Goal: Complete application form

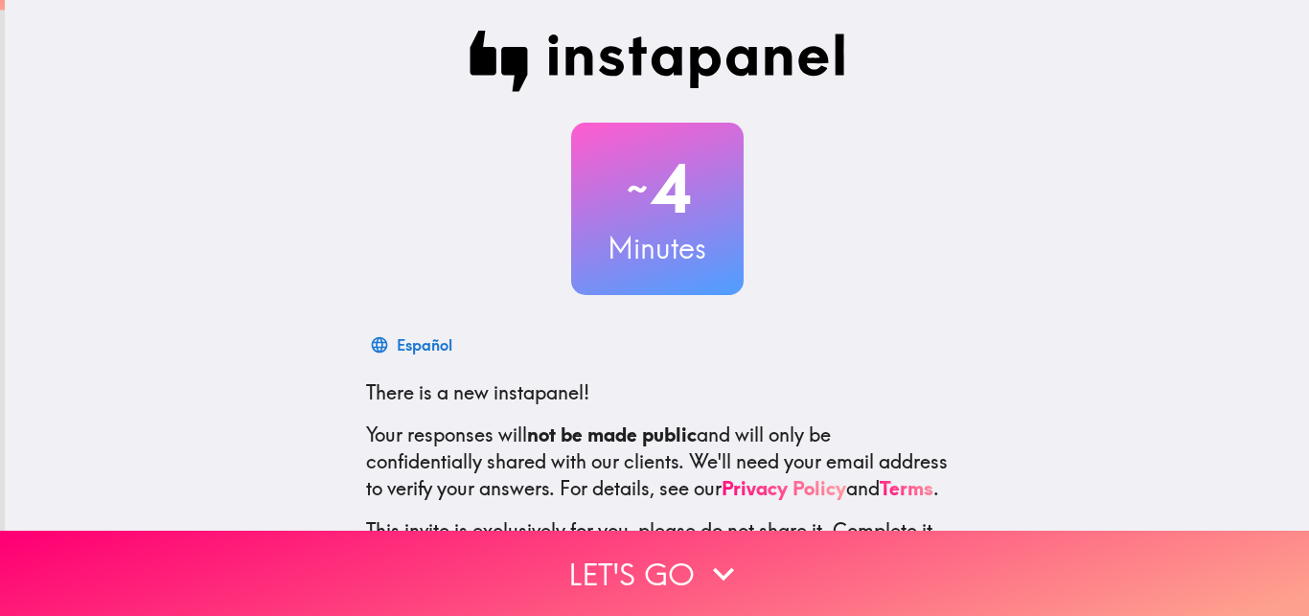
scroll to position [183, 0]
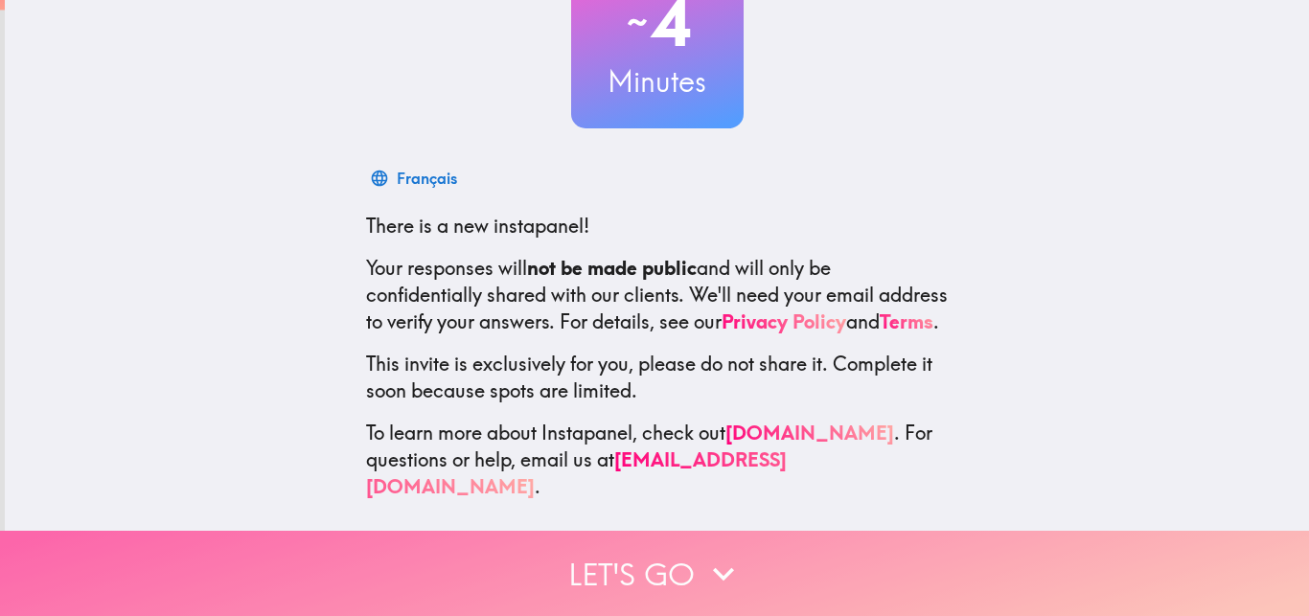
click at [615, 559] on button "Let's go" at bounding box center [654, 573] width 1309 height 85
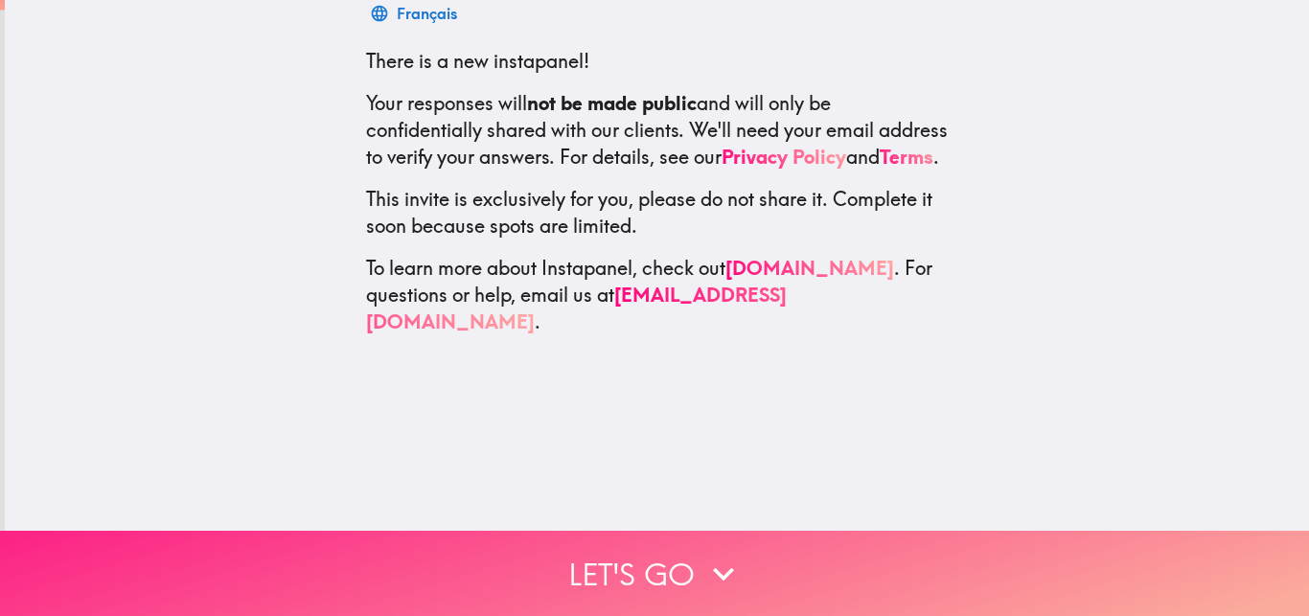
scroll to position [0, 0]
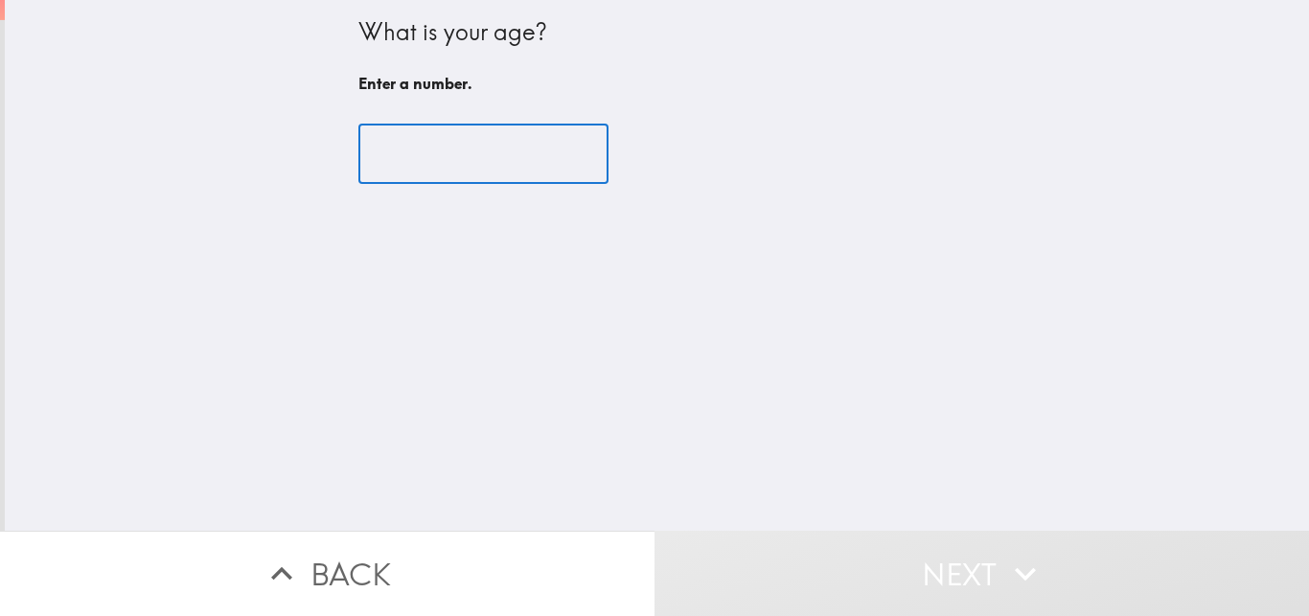
click at [387, 152] on input "number" at bounding box center [483, 154] width 250 height 59
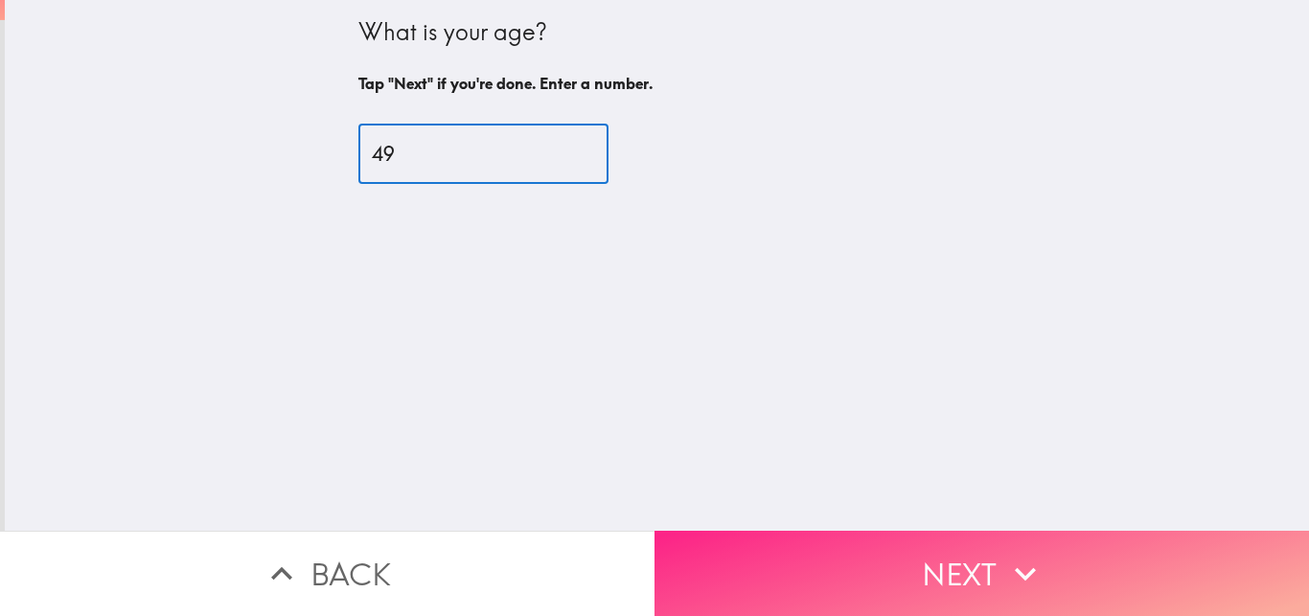
type input "49"
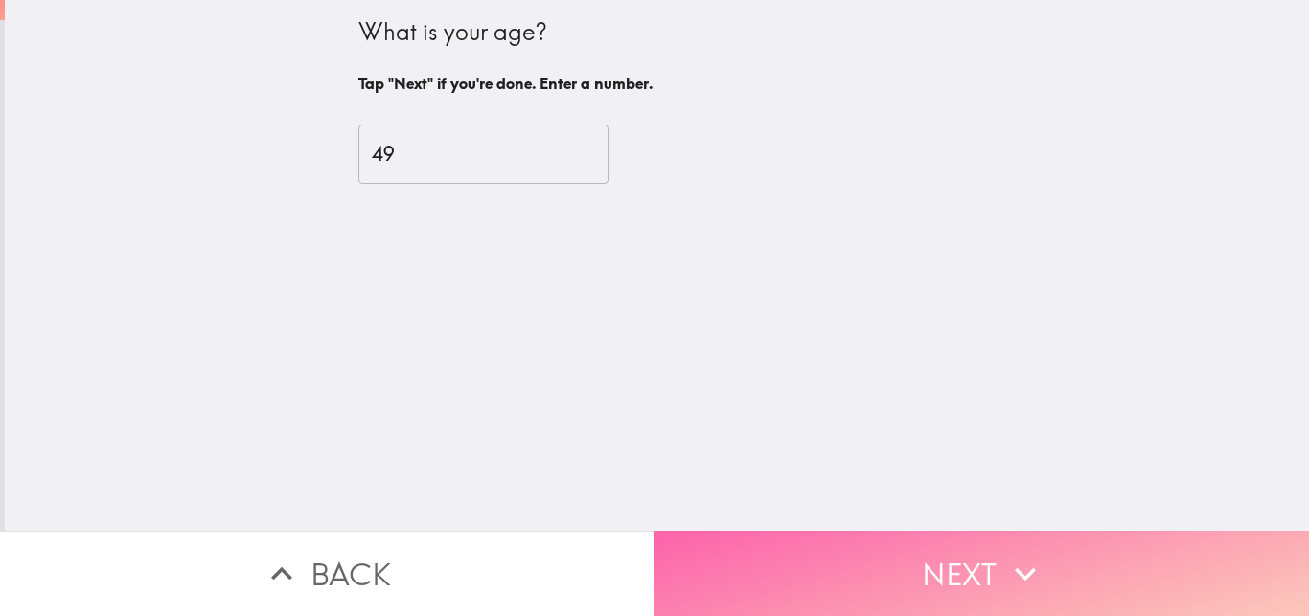
click at [712, 567] on button "Next" at bounding box center [982, 573] width 655 height 85
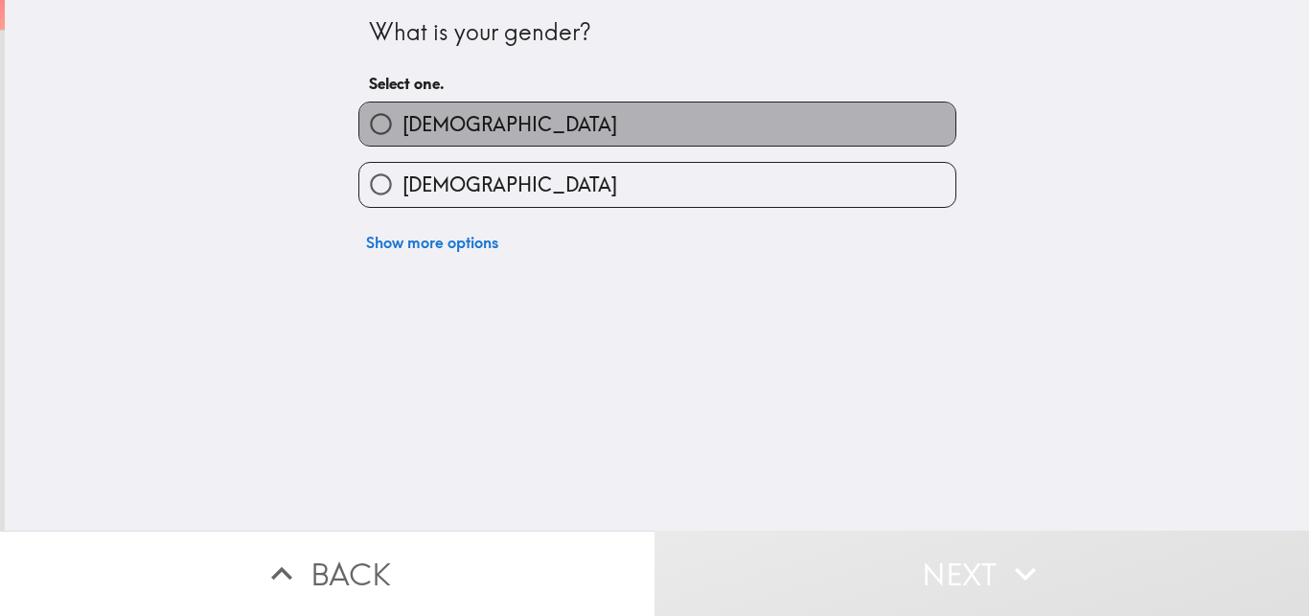
click at [428, 128] on span "[DEMOGRAPHIC_DATA]" at bounding box center [510, 124] width 215 height 27
click at [403, 128] on input "[DEMOGRAPHIC_DATA]" at bounding box center [380, 124] width 43 height 43
radio input "true"
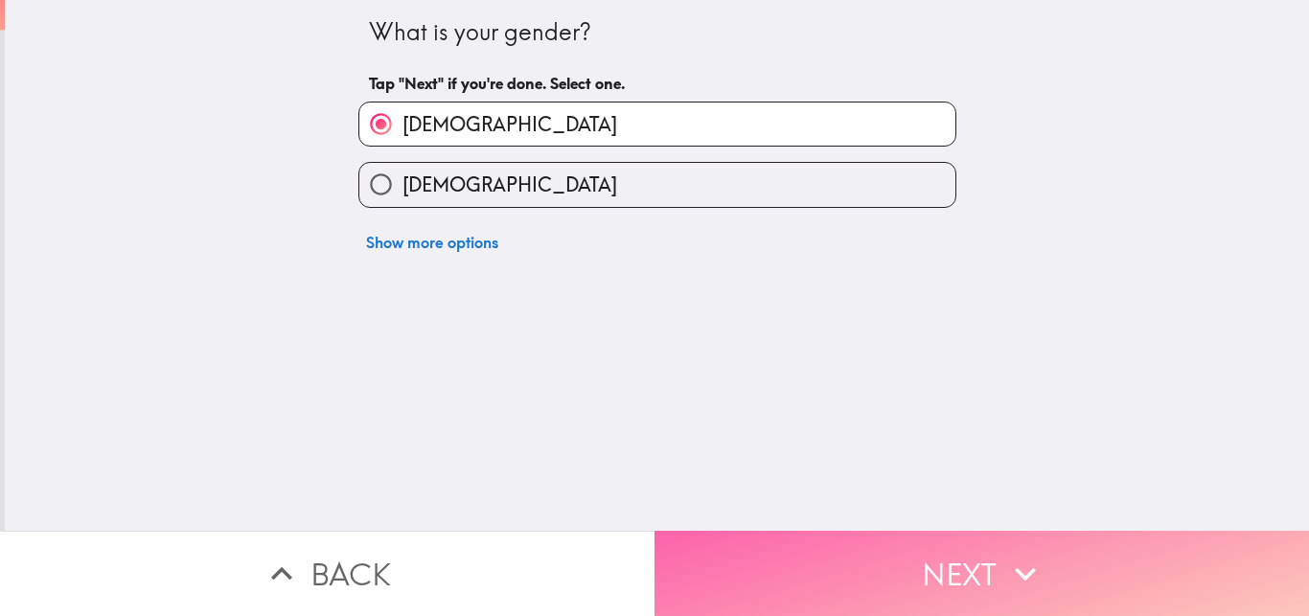
click at [772, 570] on button "Next" at bounding box center [982, 573] width 655 height 85
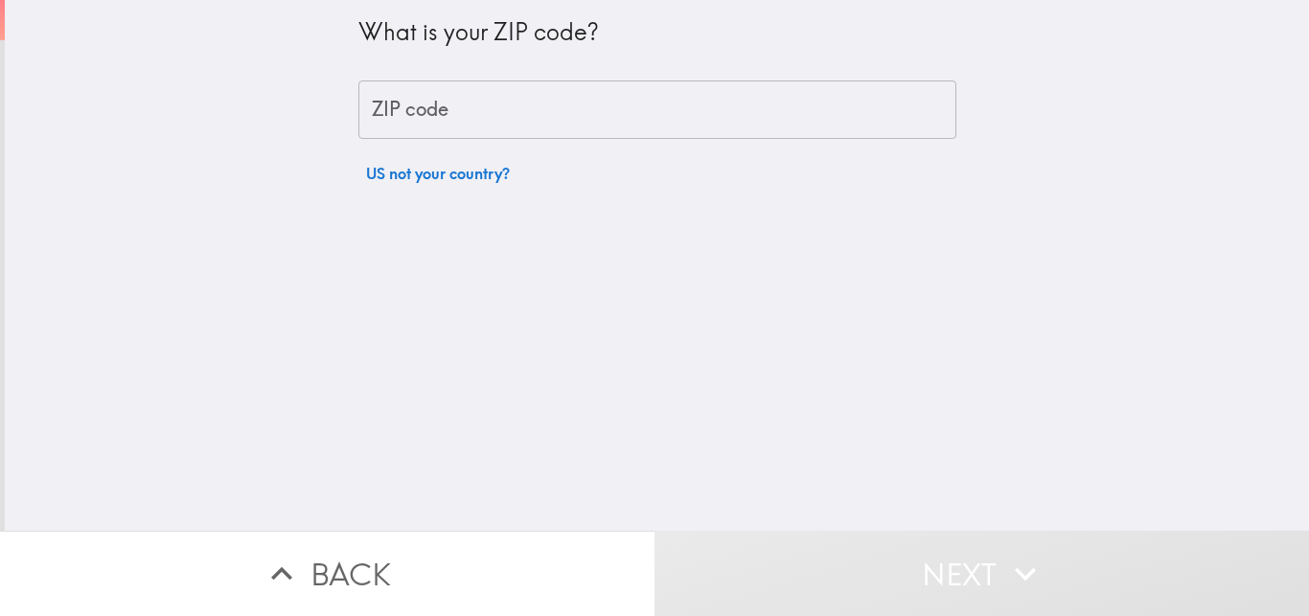
click at [406, 105] on input "ZIP code" at bounding box center [657, 110] width 598 height 59
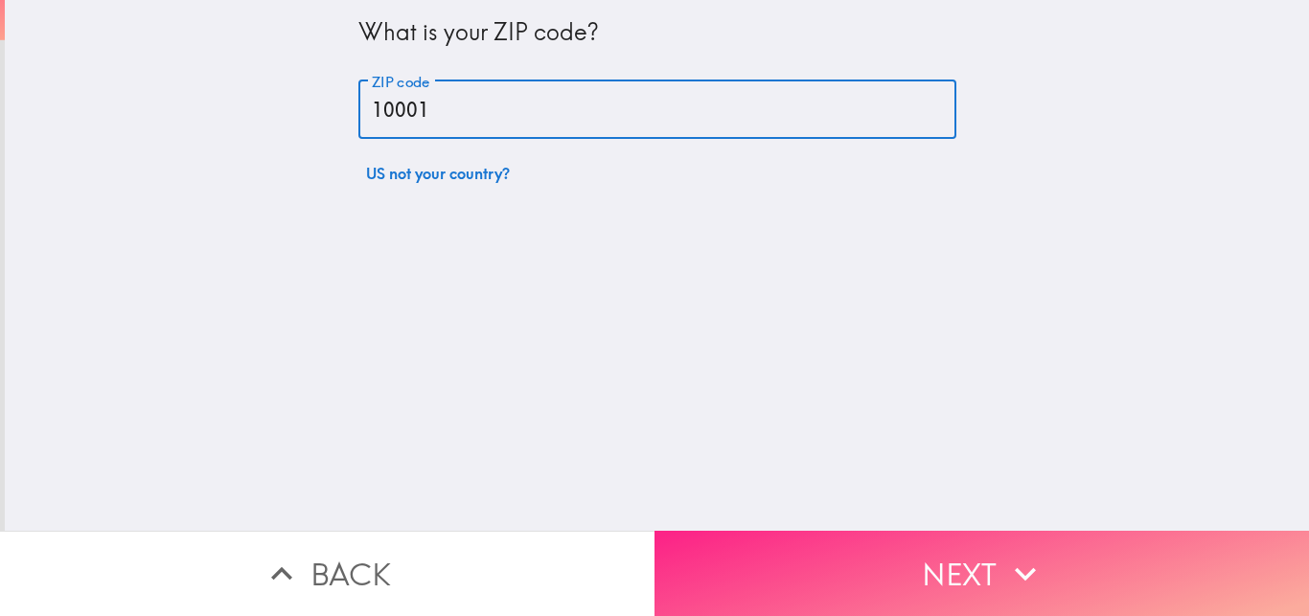
type input "10001"
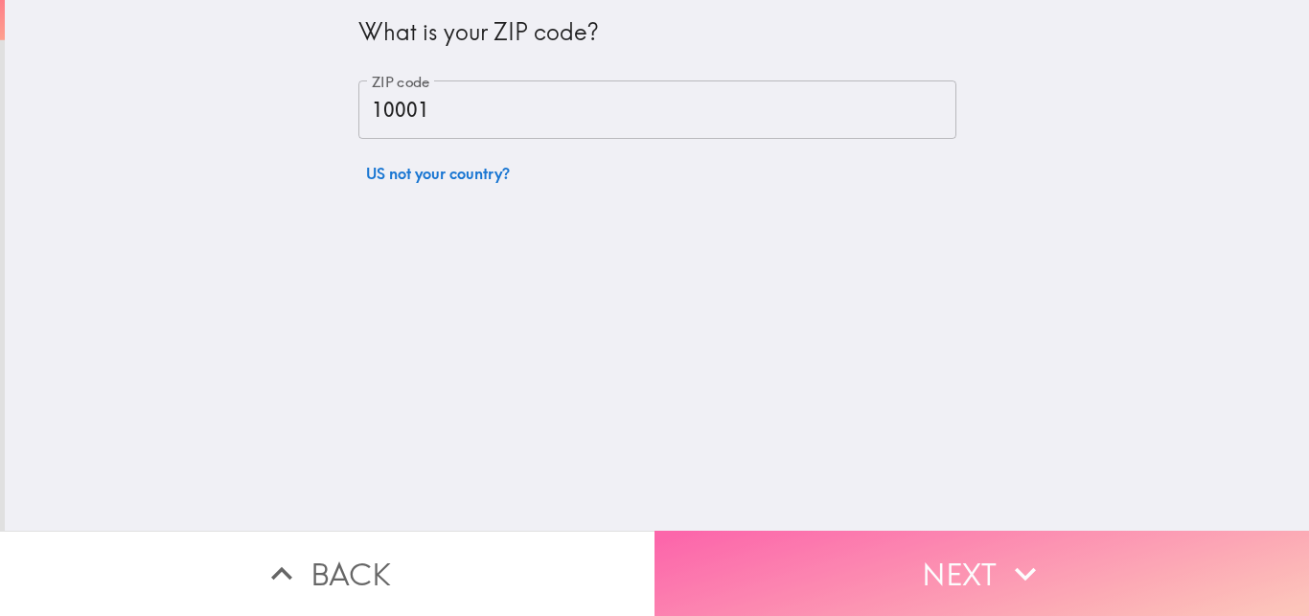
click at [697, 559] on button "Next" at bounding box center [982, 573] width 655 height 85
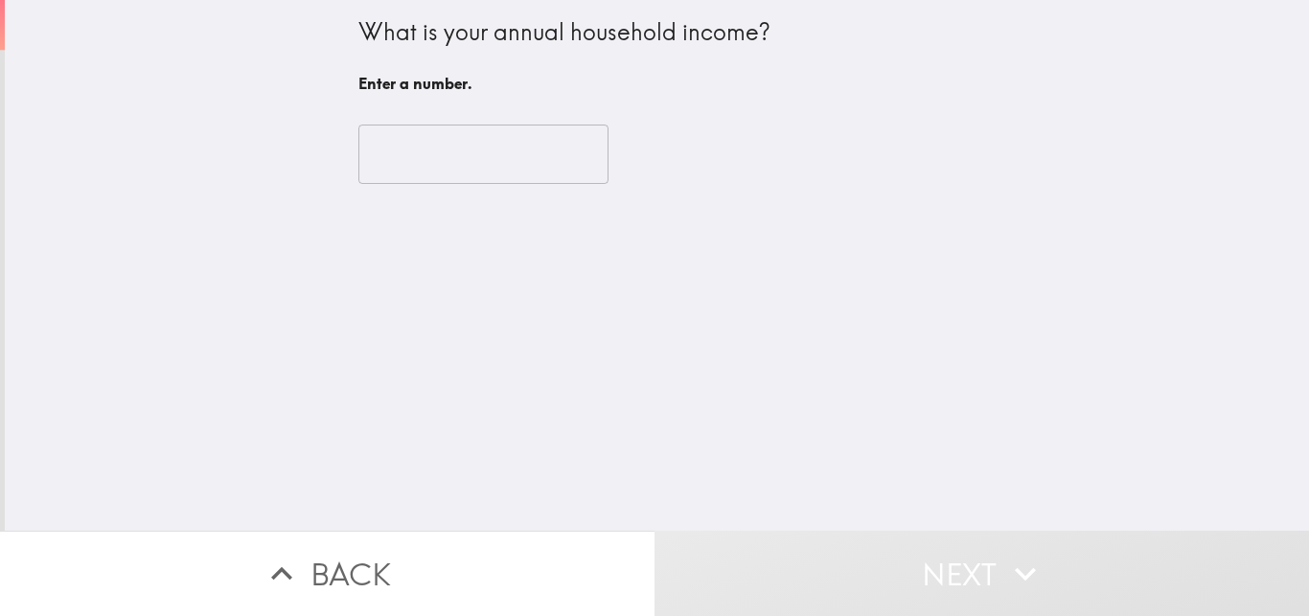
click at [428, 161] on input "number" at bounding box center [483, 154] width 250 height 59
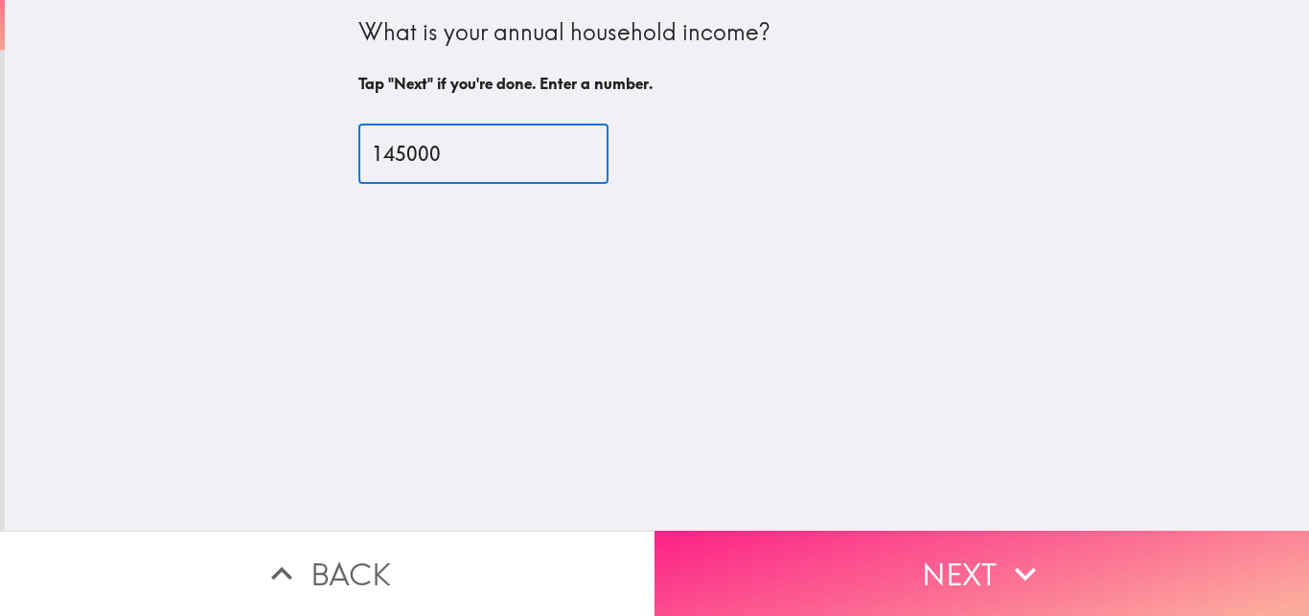
type input "145000"
click at [713, 556] on button "Next" at bounding box center [982, 573] width 655 height 85
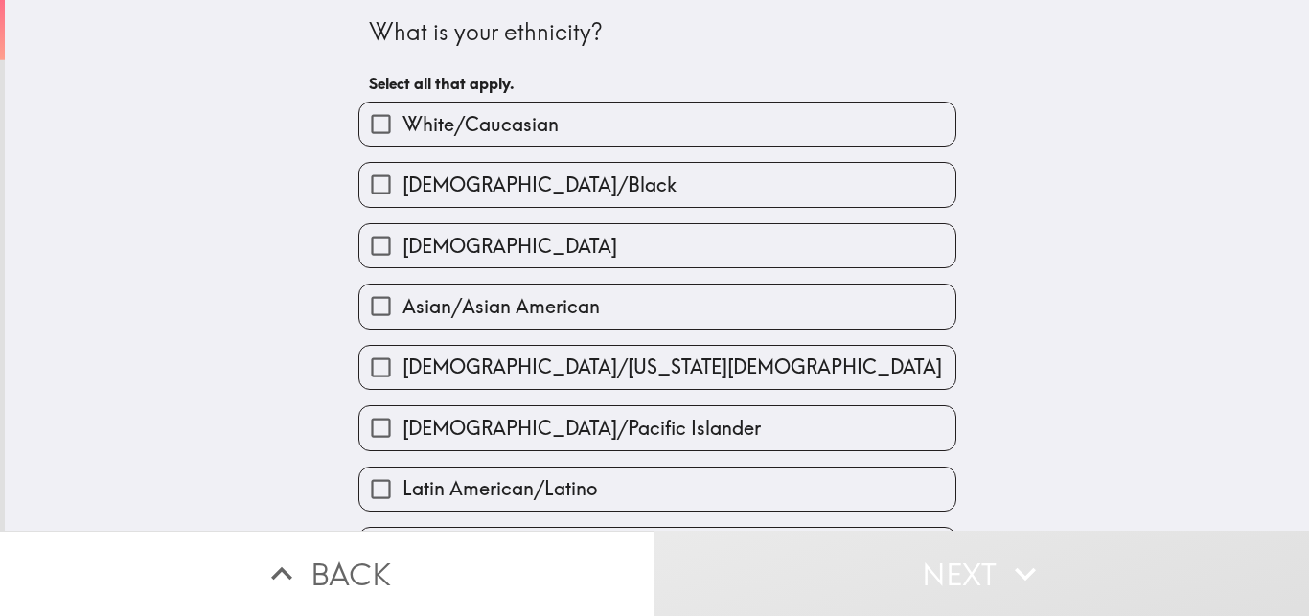
click at [446, 128] on span "White/Caucasian" at bounding box center [481, 124] width 156 height 27
click at [403, 128] on input "White/Caucasian" at bounding box center [380, 124] width 43 height 43
checkbox input "true"
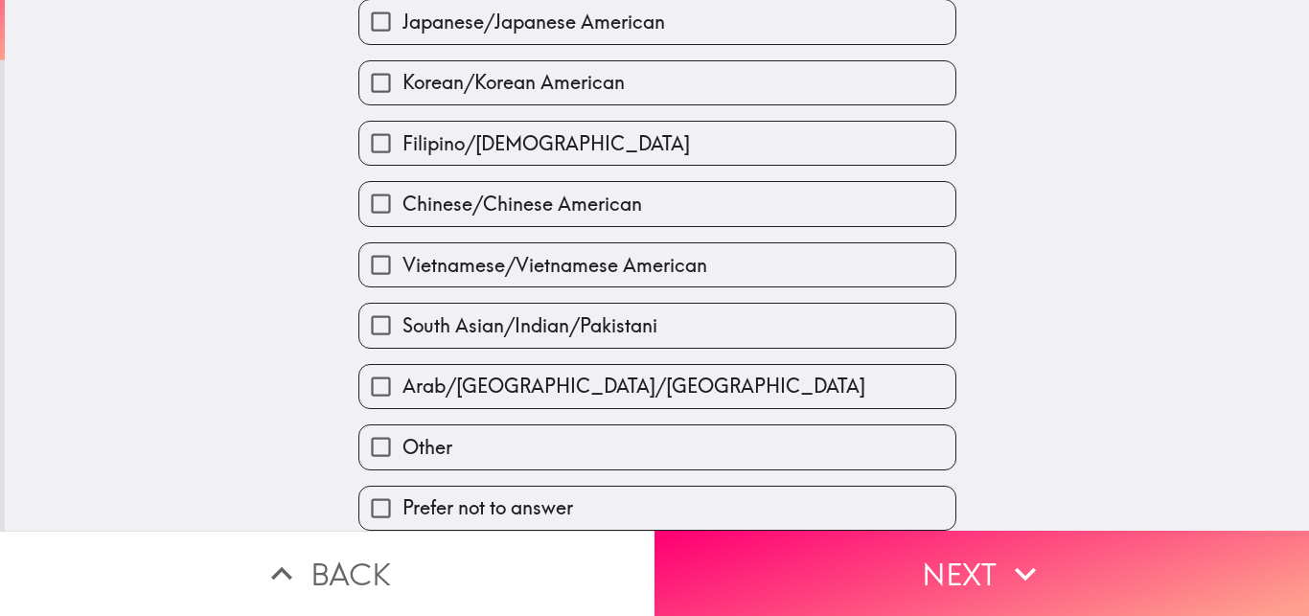
scroll to position [726, 0]
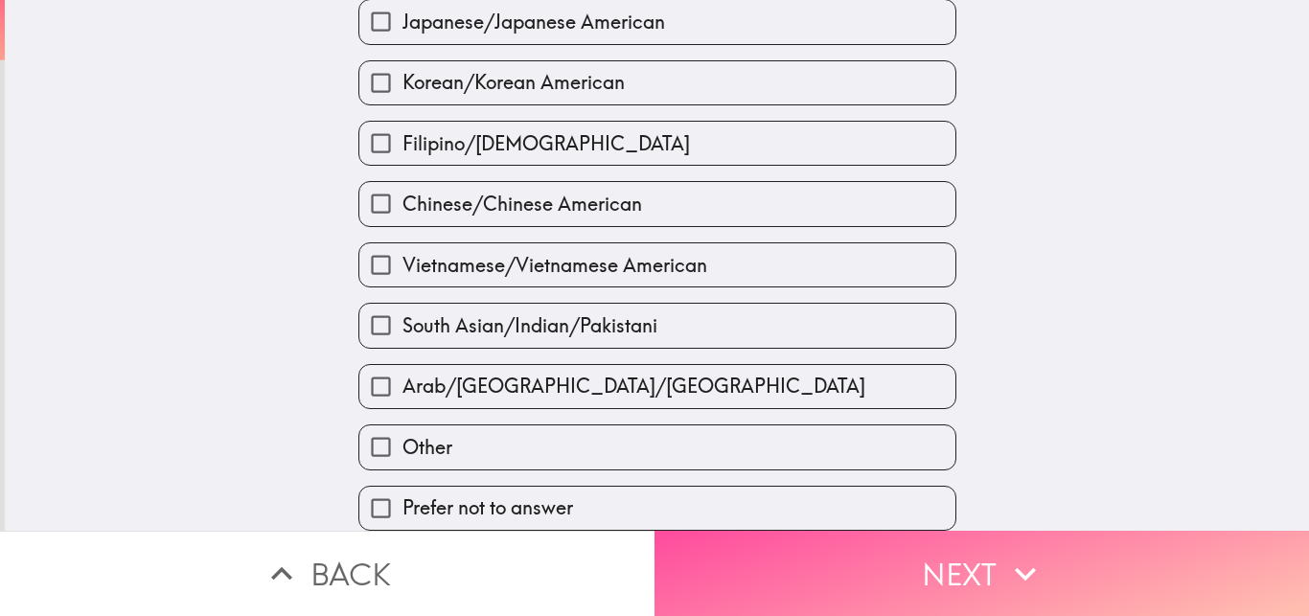
drag, startPoint x: 851, startPoint y: 564, endPoint x: 840, endPoint y: 546, distance: 20.2
click at [849, 566] on button "Next" at bounding box center [982, 573] width 655 height 85
